Goal: Information Seeking & Learning: Learn about a topic

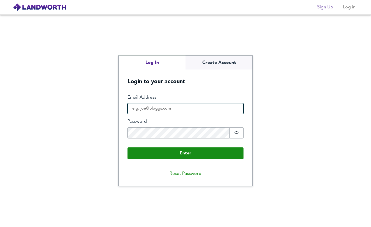
type input "[EMAIL_ADDRESS][DOMAIN_NAME]"
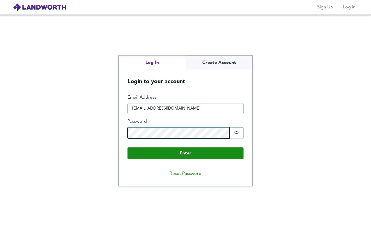
click at [186, 153] on button "Enter" at bounding box center [186, 154] width 116 height 12
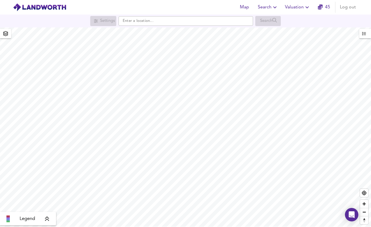
click at [272, 7] on icon "button" at bounding box center [275, 7] width 7 height 7
click at [270, 31] on li "Search History" at bounding box center [269, 30] width 56 height 10
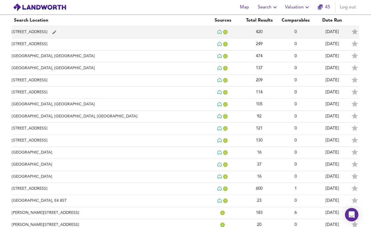
click at [35, 31] on td "[STREET_ADDRESS]" at bounding box center [108, 32] width 193 height 12
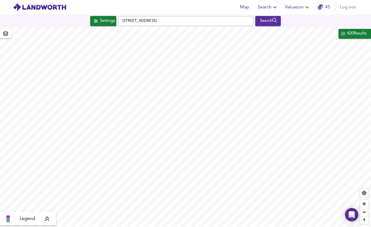
checkbox input "false"
checkbox input "true"
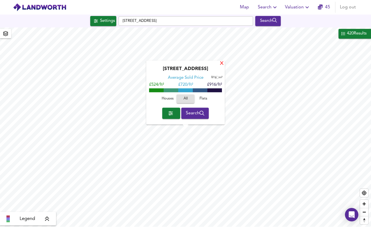
click at [222, 64] on div "X" at bounding box center [222, 63] width 5 height 5
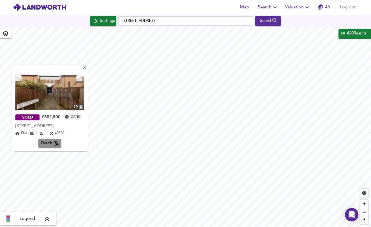
click at [54, 143] on span "Details" at bounding box center [50, 144] width 18 height 6
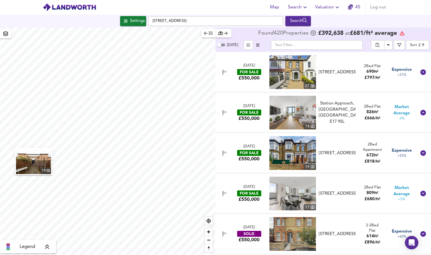
click at [37, 160] on img "button" at bounding box center [33, 161] width 35 height 25
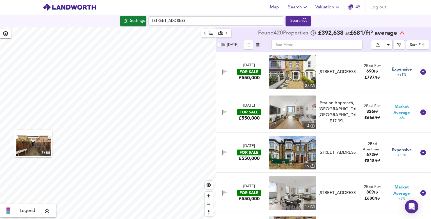
click at [36, 146] on img "button" at bounding box center [33, 143] width 35 height 25
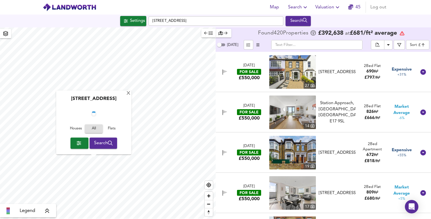
click at [131, 146] on div "[STREET_ADDRESS] Houses All Flats Search" at bounding box center [93, 123] width 75 height 64
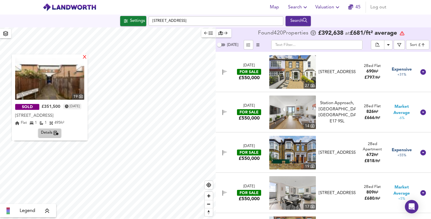
click at [87, 58] on div "X" at bounding box center [84, 57] width 5 height 5
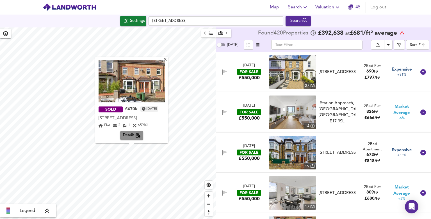
click at [131, 135] on span "Details" at bounding box center [132, 136] width 18 height 6
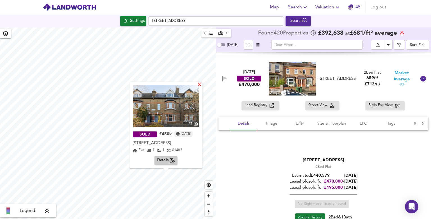
click at [202, 86] on div "X" at bounding box center [199, 84] width 5 height 5
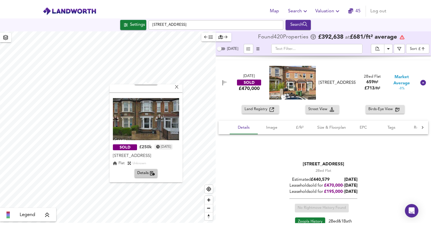
scroll to position [82, 0]
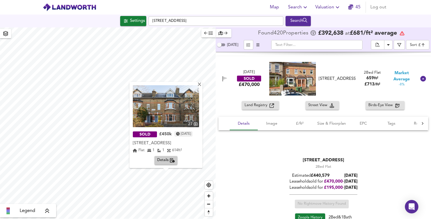
click at [173, 109] on img at bounding box center [166, 106] width 66 height 42
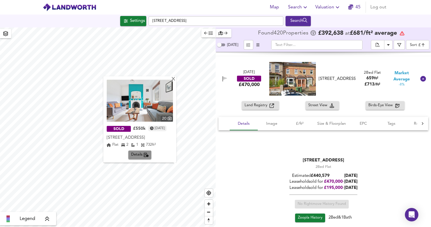
click at [131, 155] on span "Details" at bounding box center [140, 155] width 18 height 6
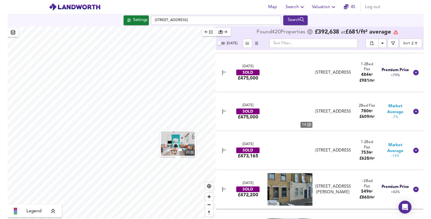
scroll to position [202, 0]
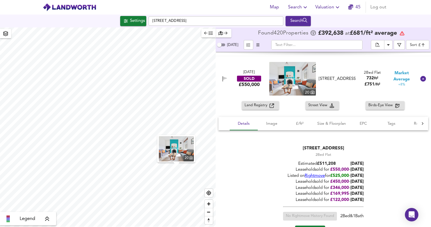
click at [290, 80] on img at bounding box center [292, 79] width 47 height 34
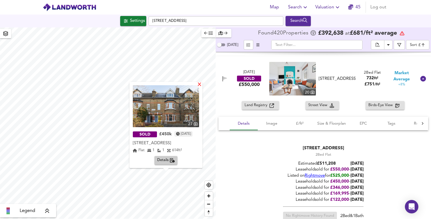
click at [202, 86] on div "X" at bounding box center [199, 84] width 5 height 5
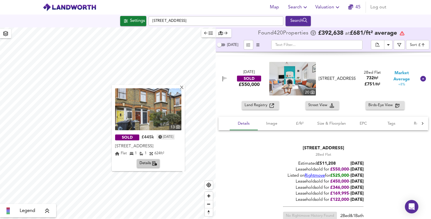
click at [137, 126] on img at bounding box center [148, 109] width 66 height 42
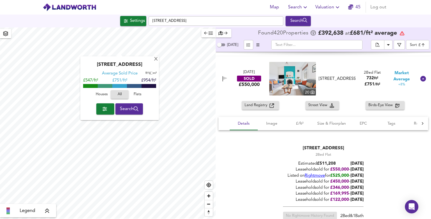
click at [61, 107] on div "[GEOGRAPHIC_DATA] Average Sold Price ft² m² £547/ft² £ 751/ft² £954/ft² Houses …" at bounding box center [107, 123] width 215 height 192
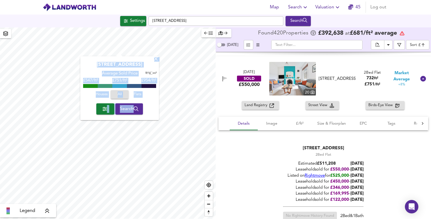
click at [156, 59] on div "X" at bounding box center [155, 59] width 5 height 5
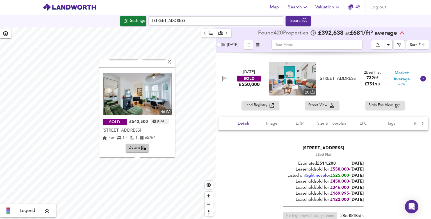
scroll to position [82, 0]
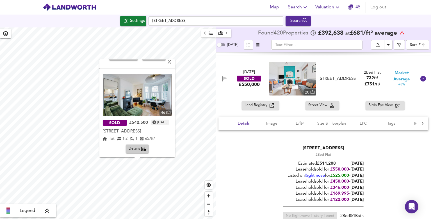
click at [135, 147] on span "Details" at bounding box center [137, 149] width 18 height 6
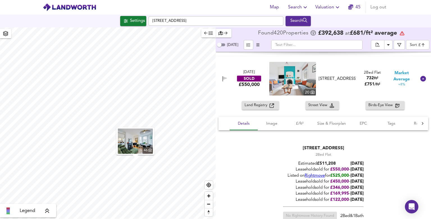
scroll to position [608, 0]
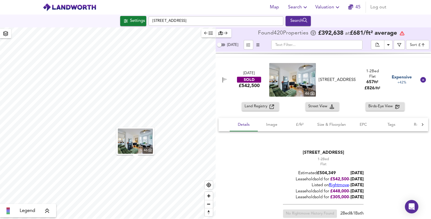
click at [291, 84] on img at bounding box center [292, 80] width 47 height 34
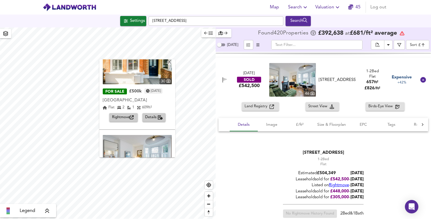
scroll to position [0, 0]
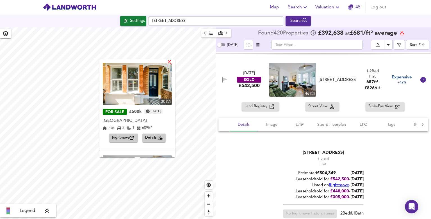
click at [172, 62] on div "X" at bounding box center [169, 62] width 5 height 5
click at [127, 137] on span "Rightmove" at bounding box center [123, 138] width 23 height 6
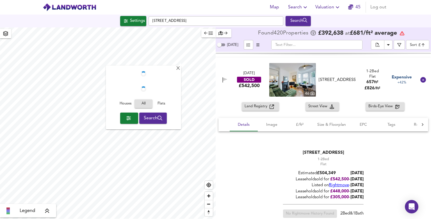
click at [165, 99] on div "Houses All Flats" at bounding box center [144, 105] width 70 height 15
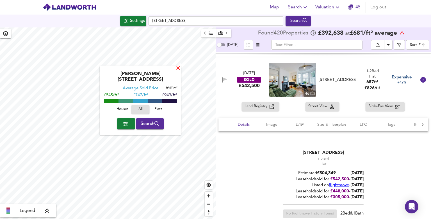
click at [178, 68] on div "X" at bounding box center [178, 68] width 5 height 5
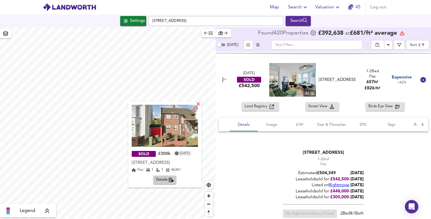
click at [201, 106] on div "X" at bounding box center [198, 104] width 5 height 5
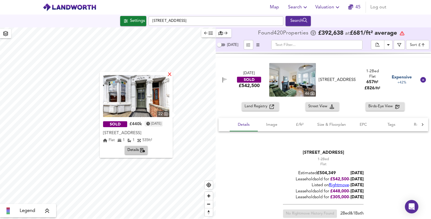
click at [170, 75] on div "X" at bounding box center [169, 74] width 5 height 5
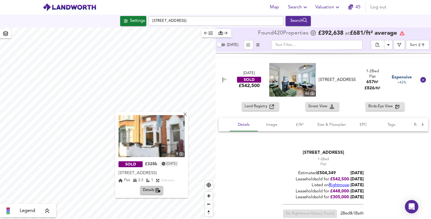
click at [148, 189] on span "Details" at bounding box center [152, 190] width 18 height 6
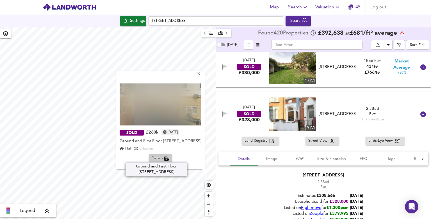
scroll to position [71, 0]
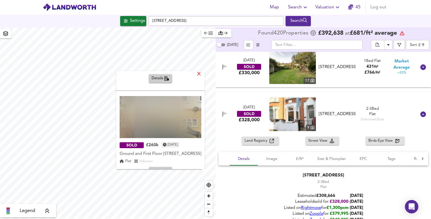
click at [198, 74] on div "X" at bounding box center [198, 74] width 5 height 5
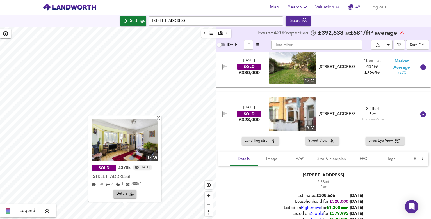
click at [102, 145] on img at bounding box center [125, 140] width 66 height 42
